Goal: Task Accomplishment & Management: Complete application form

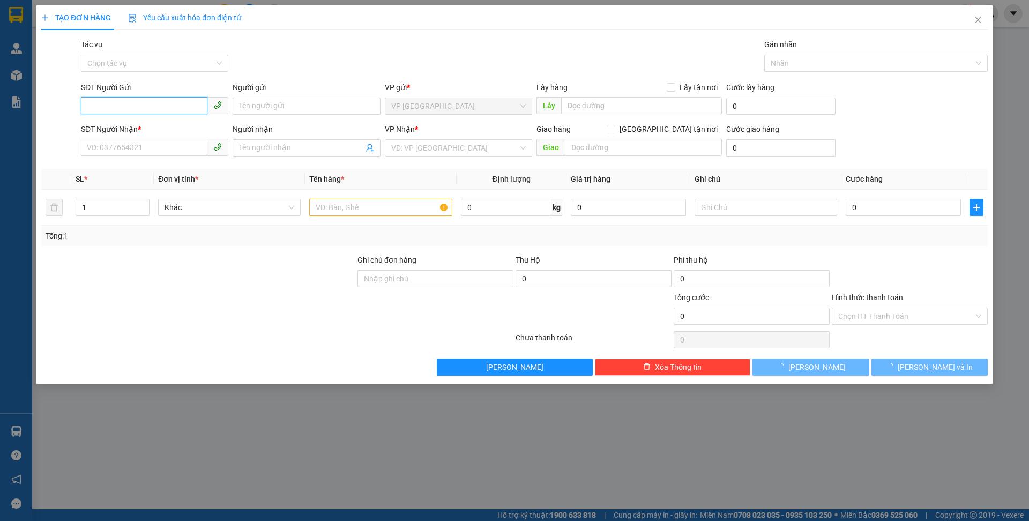
scroll to position [70, 0]
type input "0368615084"
click at [114, 124] on div "0368615084 - Hằng" at bounding box center [154, 128] width 135 height 12
type input "Hằng"
type input "0392498971"
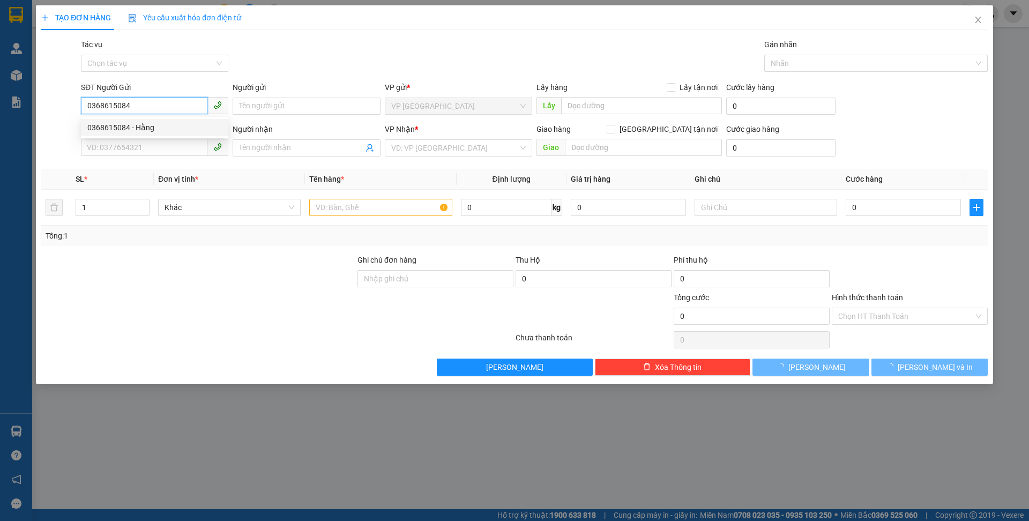
type input "Thọ"
type input "Cầu láng gòn"
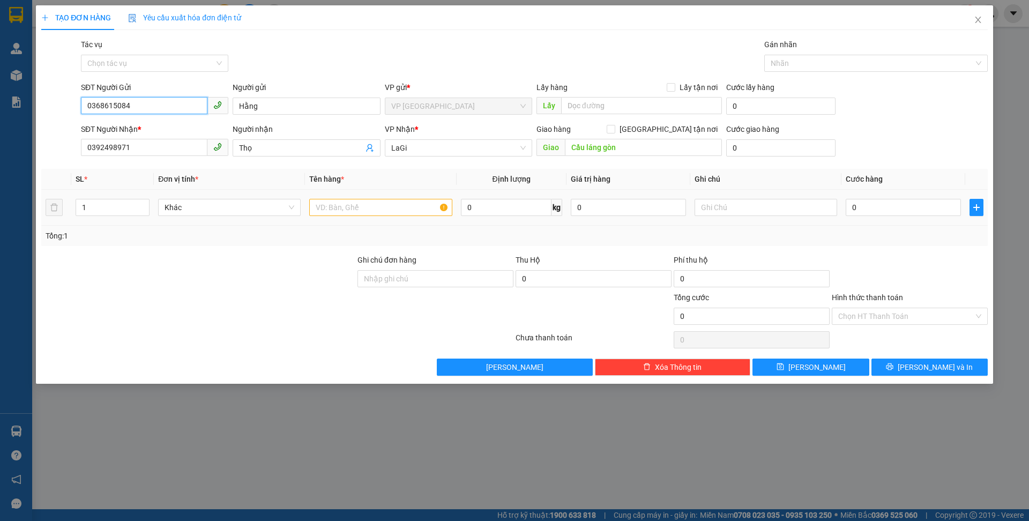
type input "0368615084"
click at [368, 200] on input "text" at bounding box center [380, 207] width 143 height 17
type input "4"
type input "b-mỹ phẩn"
click at [778, 148] on input "0" at bounding box center [780, 147] width 109 height 17
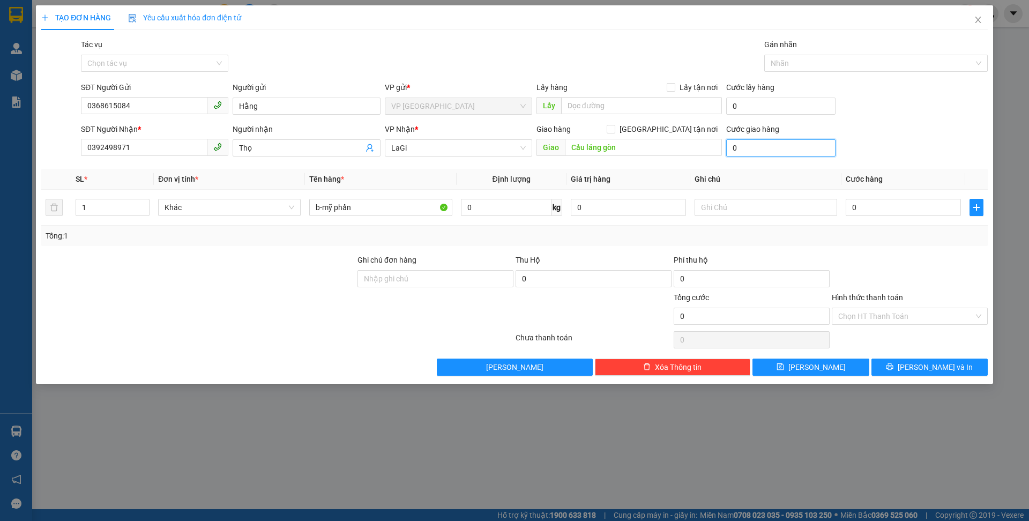
type input "2"
type input "20"
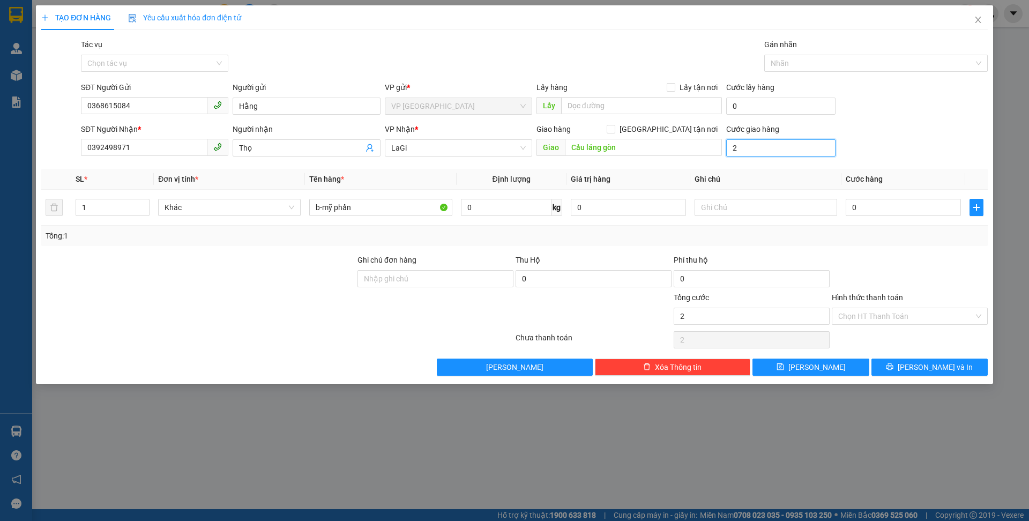
type input "20"
type input "200"
type input "2.000"
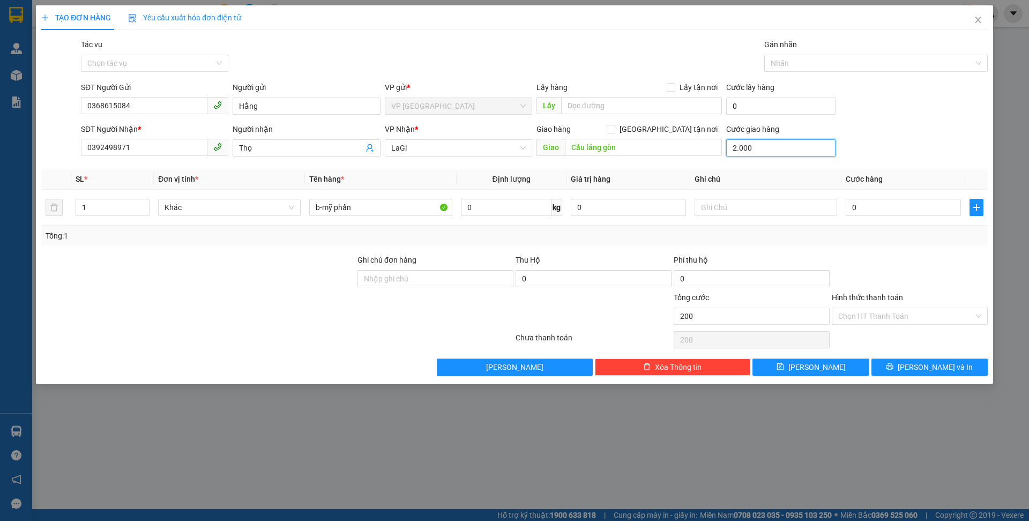
type input "2.000"
type input "20.000"
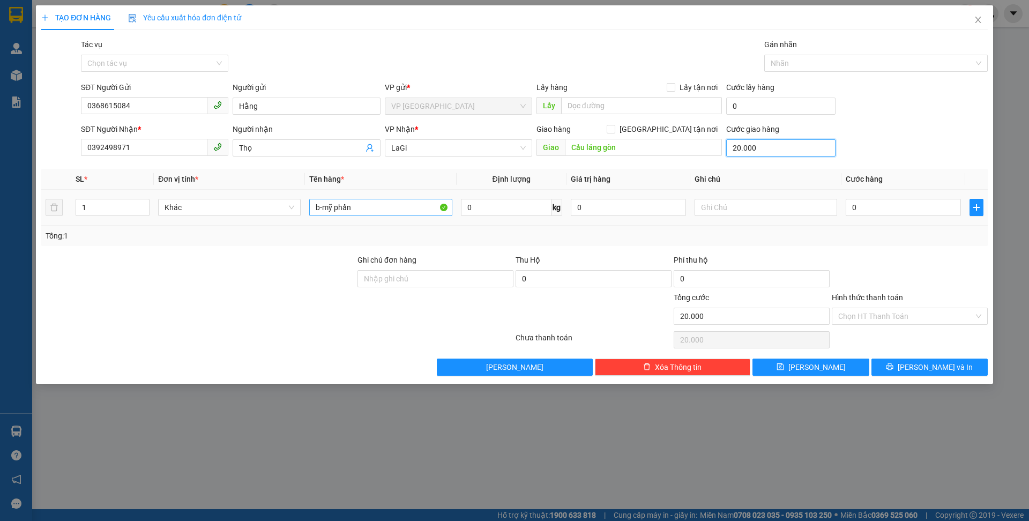
type input "20.000"
click at [405, 208] on input "b-mỹ phẩn" at bounding box center [380, 207] width 143 height 17
type input "b-mỹ phẩm"
click at [479, 205] on input "0" at bounding box center [506, 207] width 91 height 17
type input "2"
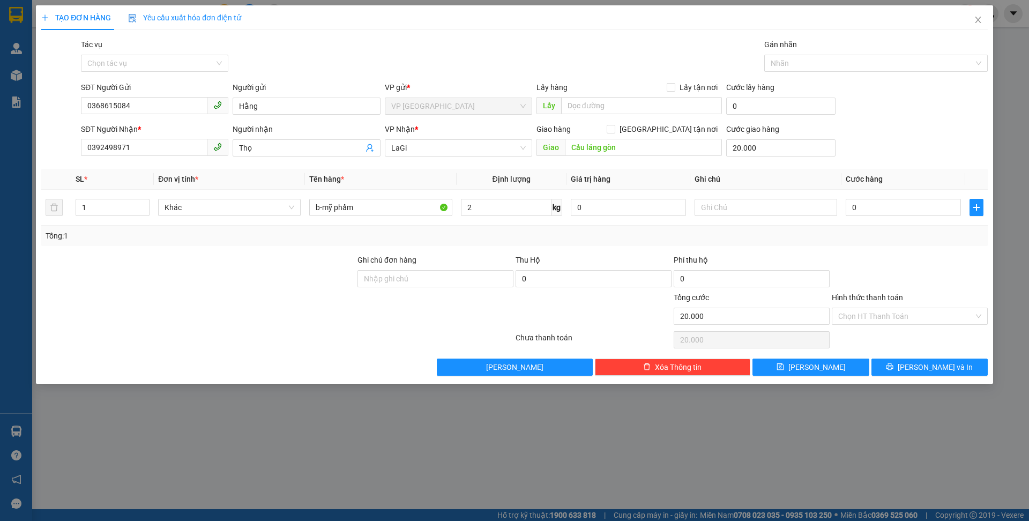
click at [657, 180] on th "Giá trị hàng" at bounding box center [629, 179] width 124 height 21
click at [864, 205] on input "0" at bounding box center [903, 207] width 115 height 17
type input "4"
type input "20.004"
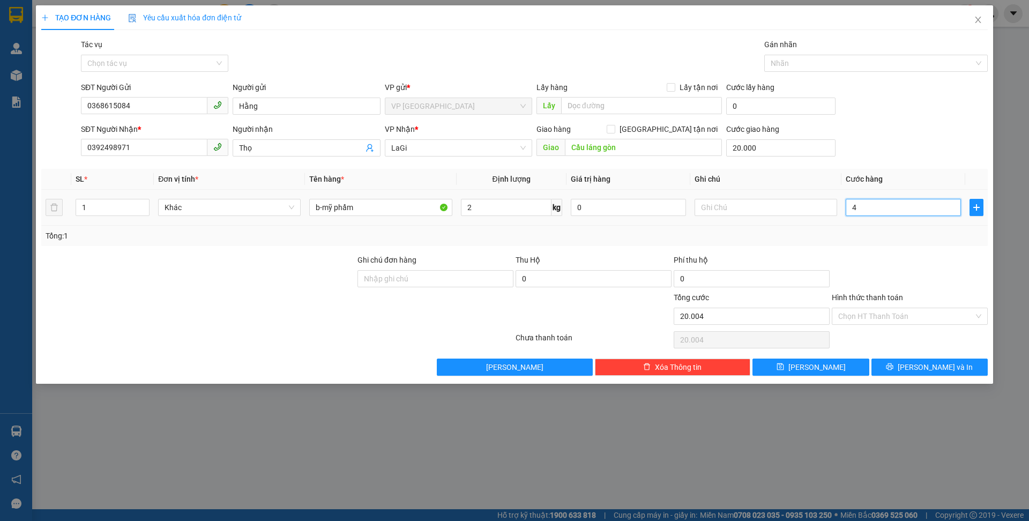
type input "40"
type input "20.040"
type input "400"
type input "20.400"
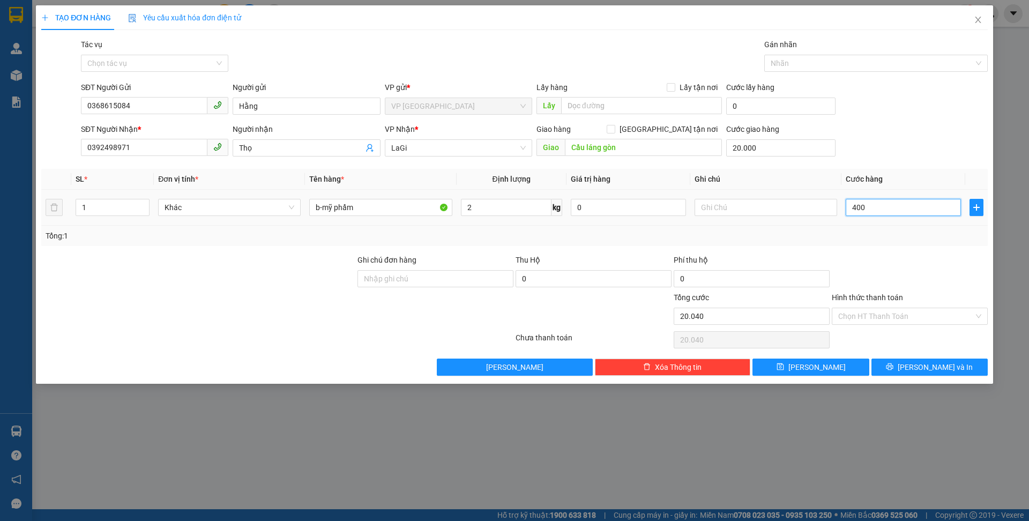
type input "20.400"
type input "4.000"
type input "24.000"
type input "40.000"
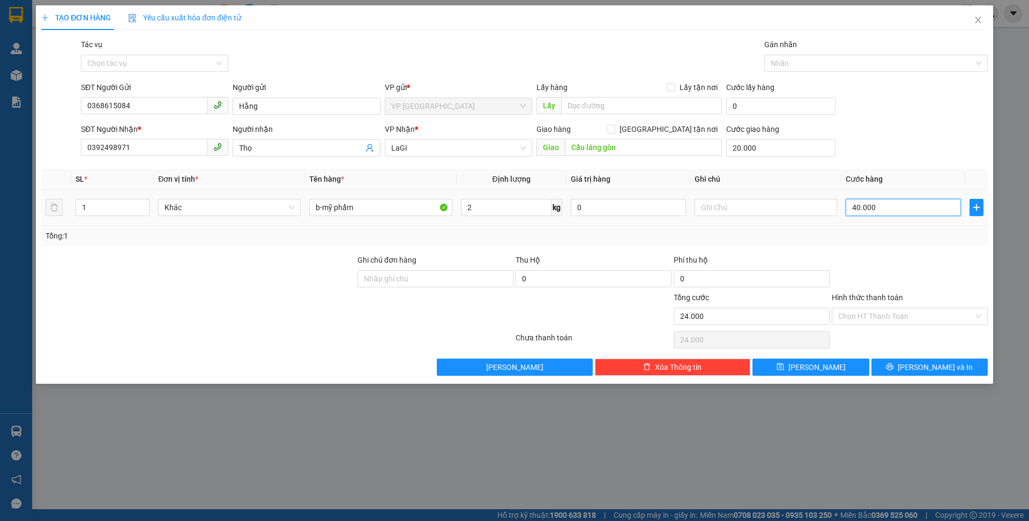
type input "60.000"
type input "400.000"
type input "420.000"
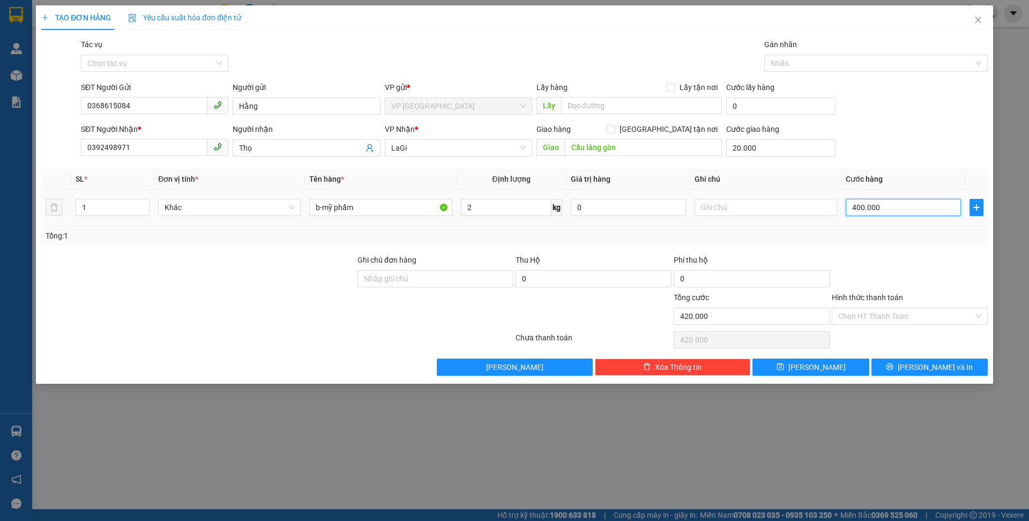
type input "40.000"
type input "60.000"
type input "40.000"
click at [897, 316] on input "Hình thức thanh toán" at bounding box center [906, 316] width 136 height 16
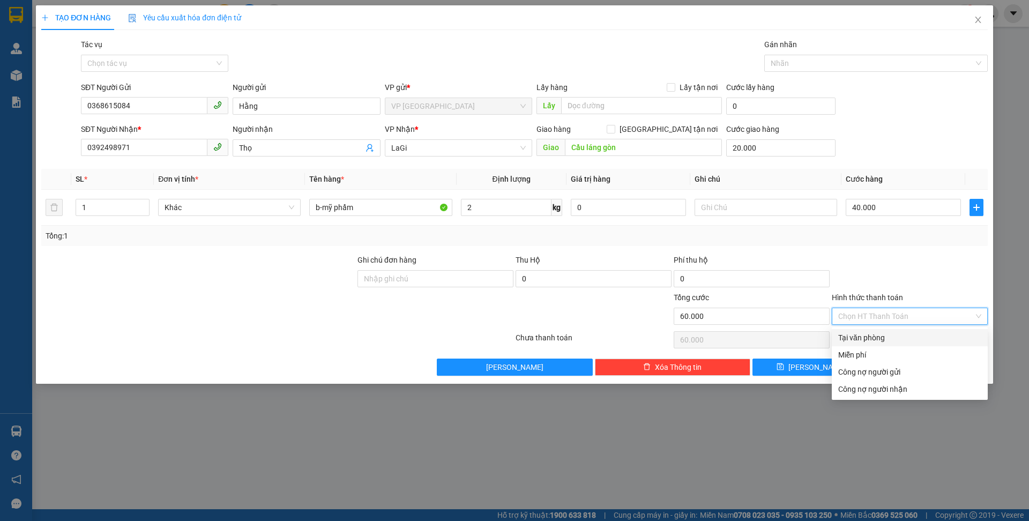
click at [880, 337] on div "Tại văn phòng" at bounding box center [909, 338] width 143 height 12
type input "0"
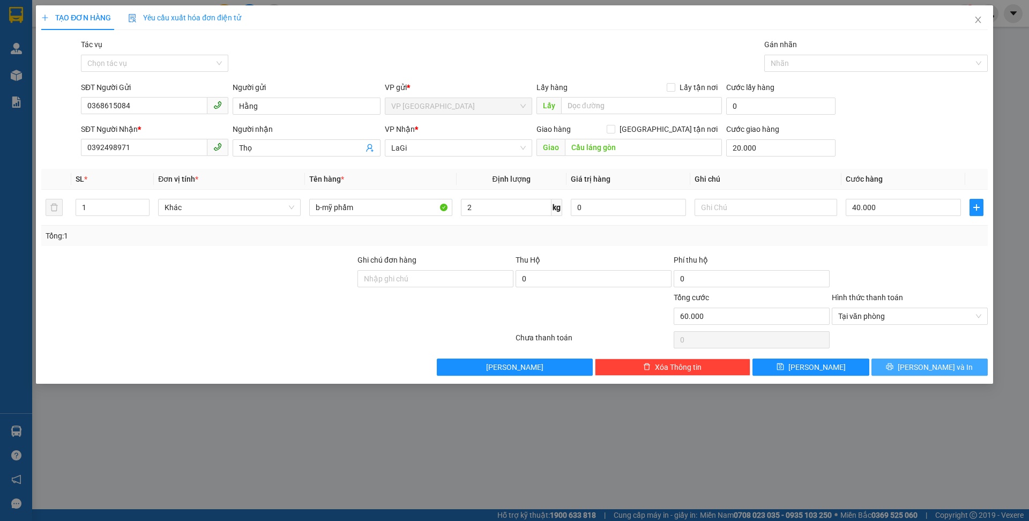
click at [893, 366] on icon "printer" at bounding box center [890, 366] width 7 height 7
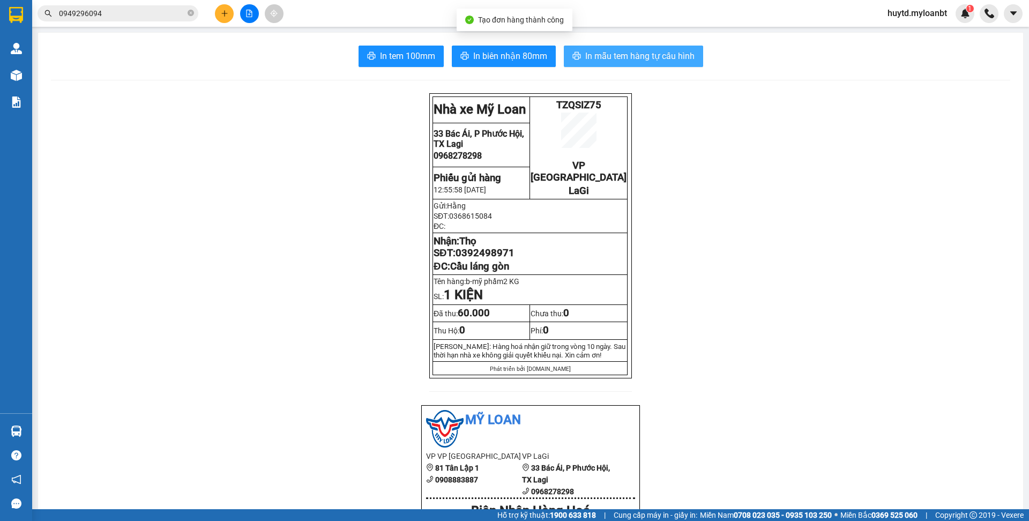
click at [607, 65] on button "In mẫu tem hàng tự cấu hình" at bounding box center [633, 56] width 139 height 21
click at [572, 53] on icon "printer" at bounding box center [576, 55] width 9 height 9
